Goal: Task Accomplishment & Management: Manage account settings

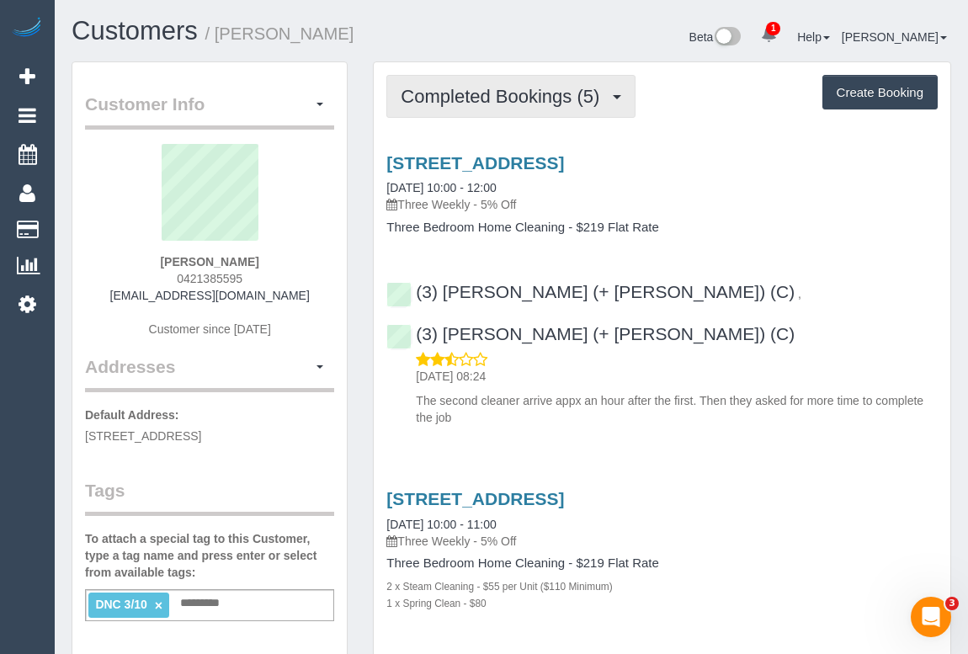
click at [523, 93] on span "Completed Bookings (5)" at bounding box center [504, 96] width 207 height 21
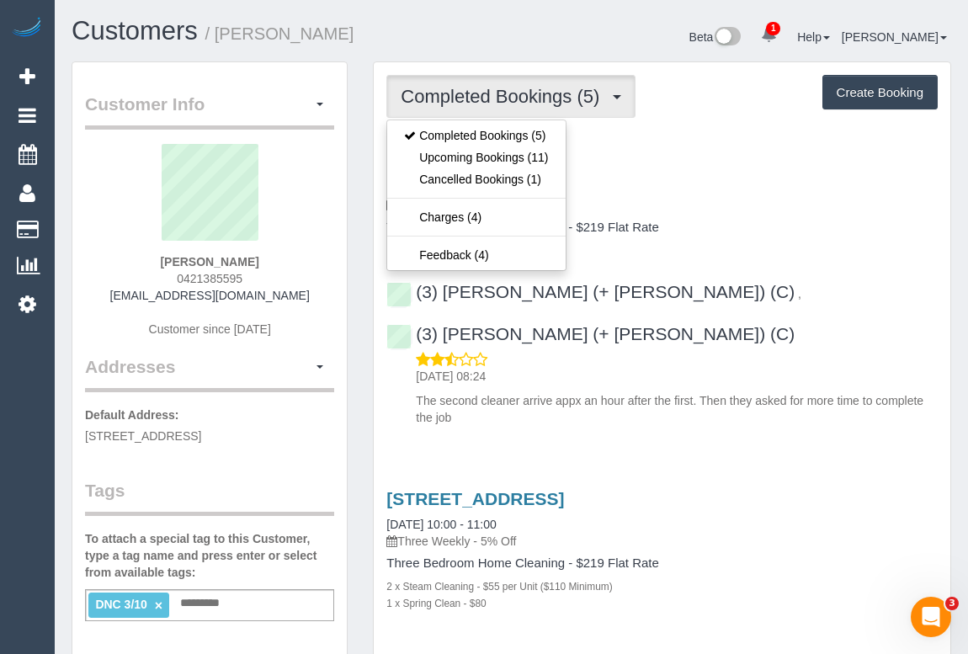
click at [840, 245] on div "[STREET_ADDRESS] [DATE] 10:00 - 12:00 Three Weekly - 5% Off Three Bedroom Home …" at bounding box center [662, 286] width 577 height 295
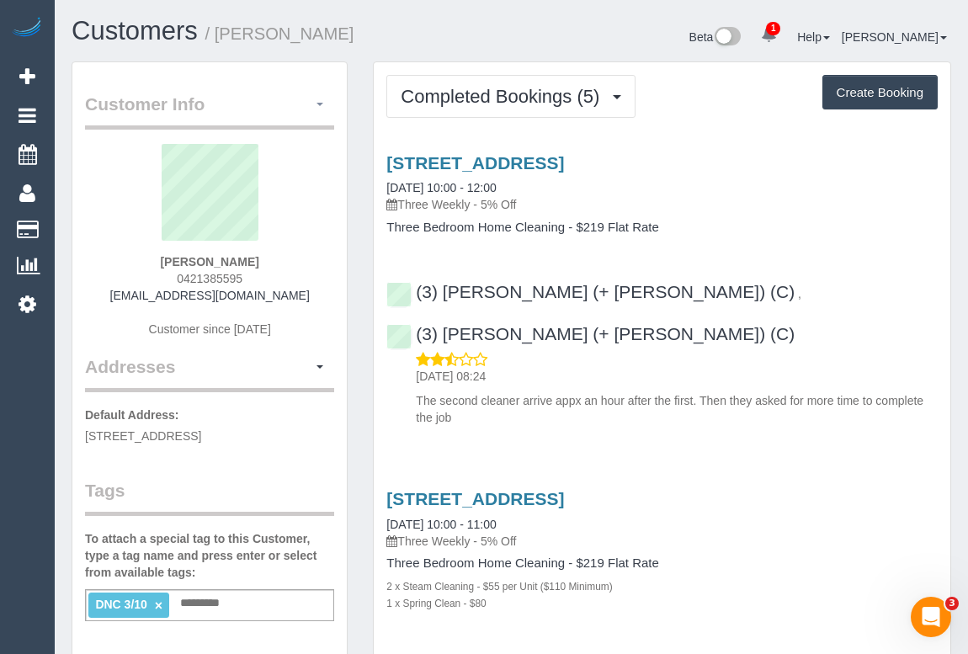
click at [317, 99] on button "button" at bounding box center [320, 105] width 29 height 26
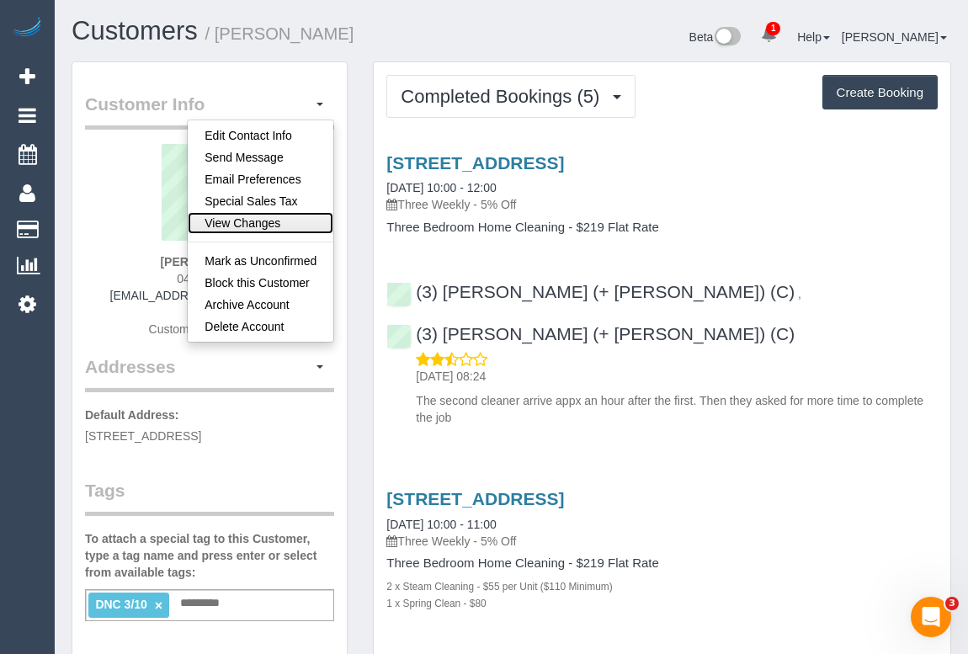
click at [264, 221] on link "View Changes" at bounding box center [261, 223] width 146 height 22
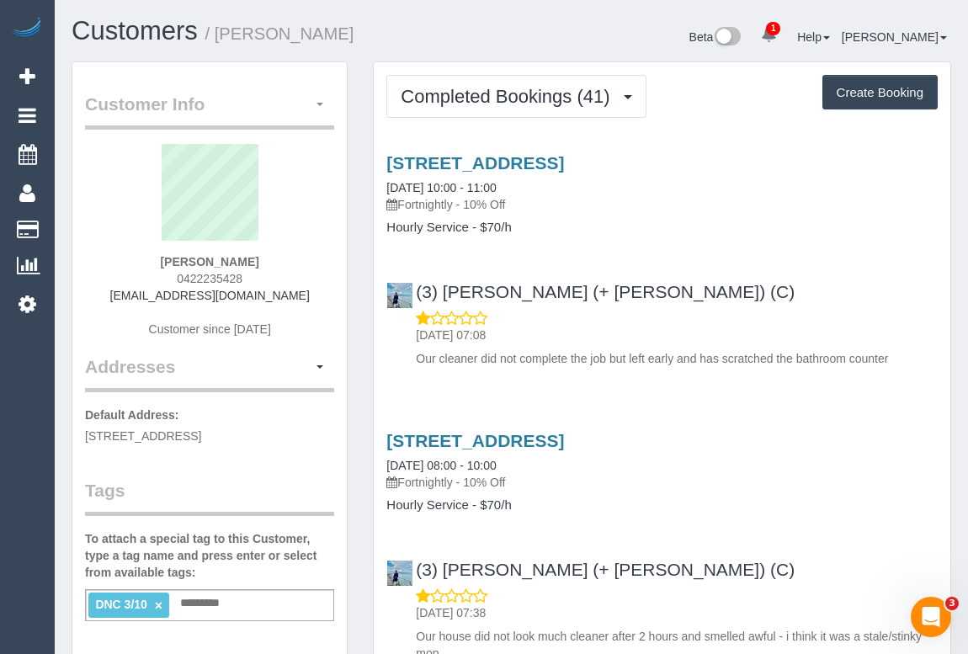
click at [322, 100] on button "button" at bounding box center [320, 105] width 29 height 26
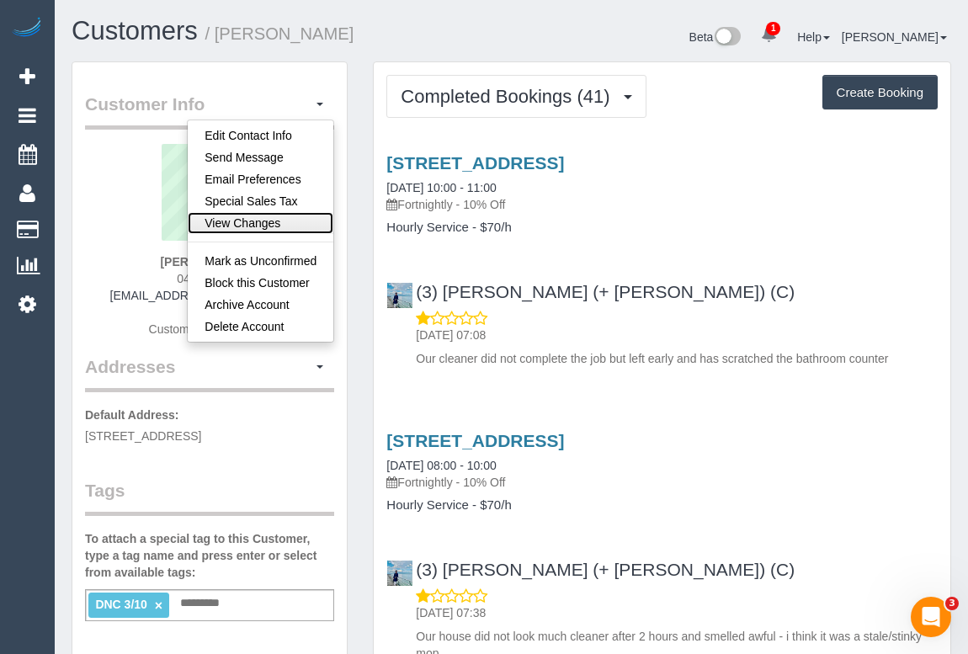
click at [261, 220] on link "View Changes" at bounding box center [261, 223] width 146 height 22
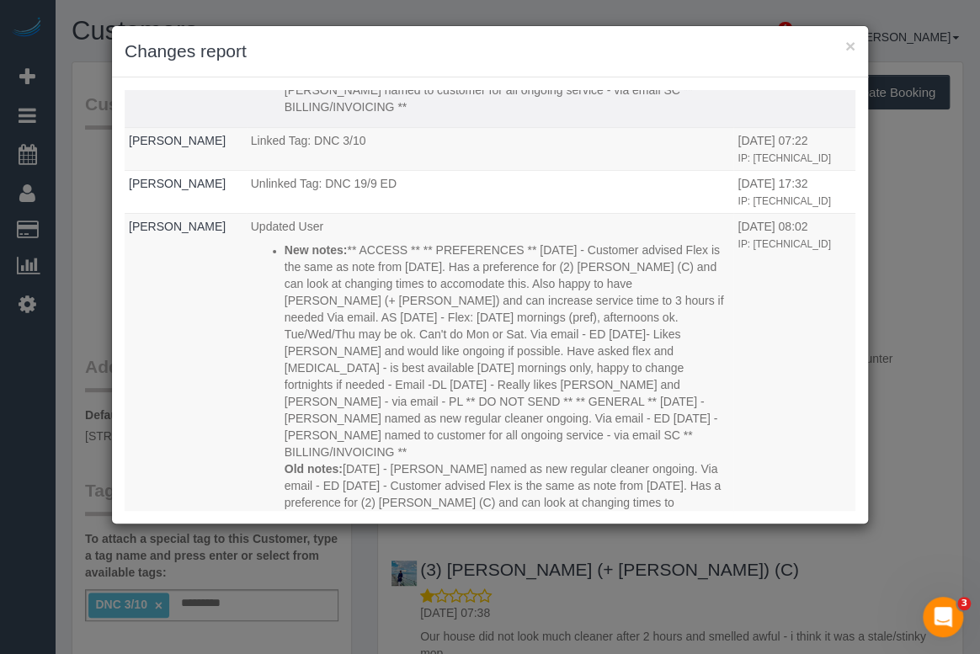
scroll to position [459, 0]
